Goal: Information Seeking & Learning: Learn about a topic

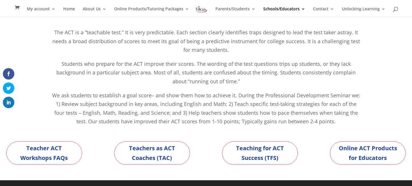
scroll to position [57, 0]
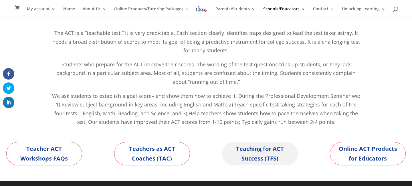
click at [264, 152] on link "Teaching for ACT Success (TFS)" at bounding box center [260, 153] width 76 height 23
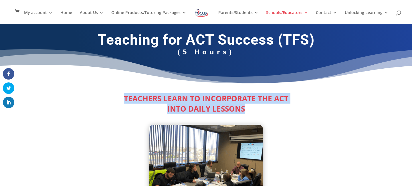
drag, startPoint x: 246, startPoint y: 109, endPoint x: 125, endPoint y: 101, distance: 121.4
click at [125, 101] on div "TEACHERS LEARN TO INCORPORATE THE ACT INTO DAILY LESSONS" at bounding box center [206, 105] width 309 height 21
copy div "TEACHERS LEARN TO INCORPORATE THE ACT INTO DAILY LESSONS"
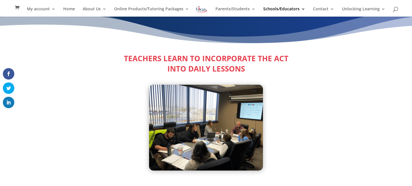
scroll to position [32, 0]
